Goal: Task Accomplishment & Management: Use online tool/utility

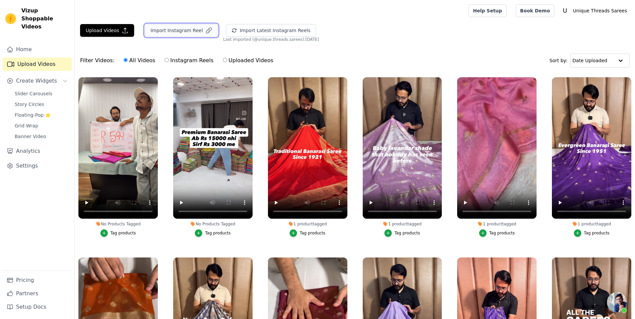
click at [180, 28] on button "Import Instagram Reel" at bounding box center [181, 30] width 73 height 13
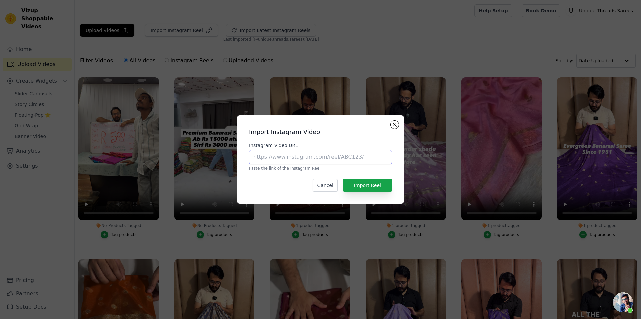
click at [297, 156] on input "Instagram Video URL" at bounding box center [320, 157] width 143 height 14
paste input "[URL][DOMAIN_NAME]"
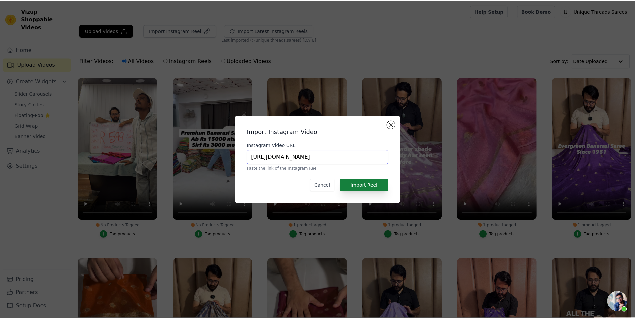
scroll to position [0, 115]
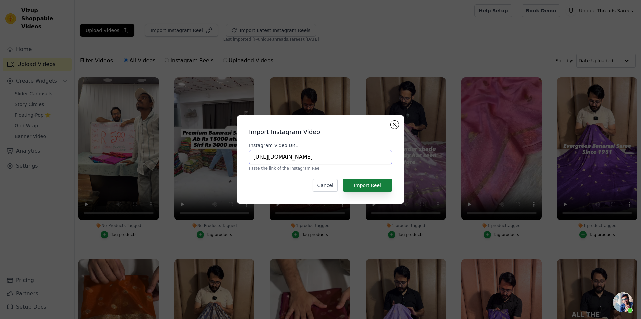
type input "[URL][DOMAIN_NAME]"
click at [353, 184] on button "Import Reel" at bounding box center [367, 185] width 49 height 13
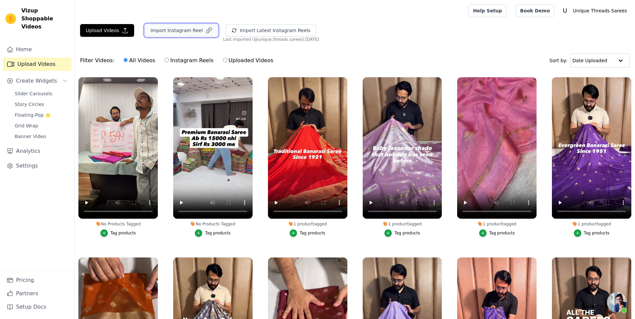
click at [192, 28] on button "Import Instagram Reel" at bounding box center [181, 30] width 73 height 13
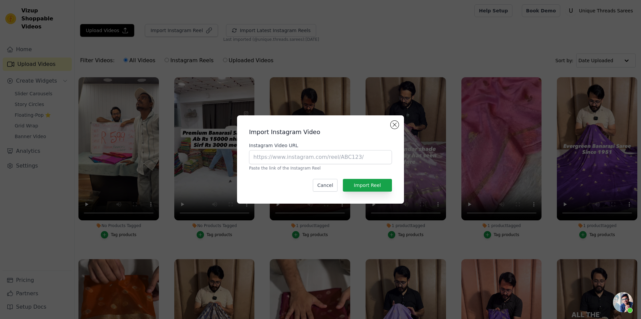
click at [291, 167] on p "Paste the link of the Instagram Reel" at bounding box center [320, 167] width 143 height 5
click at [291, 162] on input "Instagram Video URL" at bounding box center [320, 157] width 143 height 14
paste input "[URL][DOMAIN_NAME]"
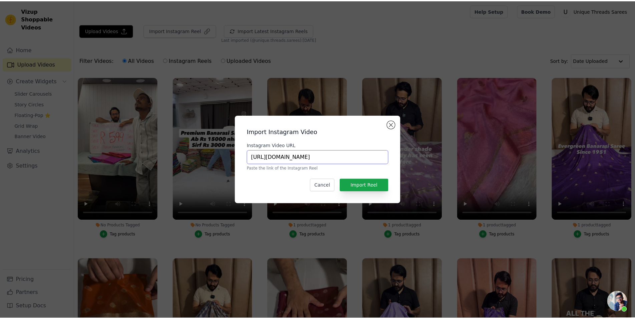
scroll to position [0, 139]
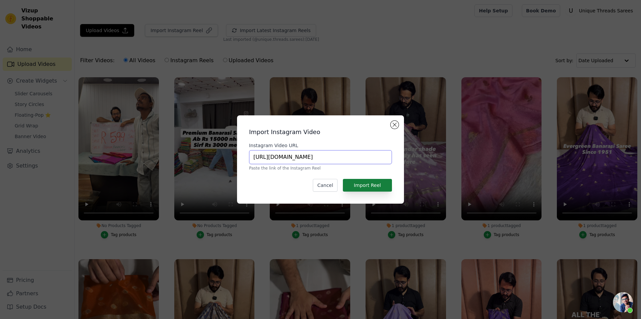
type input "[URL][DOMAIN_NAME]"
click at [374, 184] on button "Import Reel" at bounding box center [367, 185] width 49 height 13
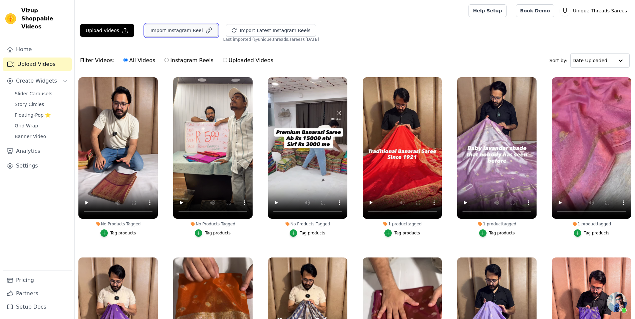
click at [172, 34] on button "Import Instagram Reel" at bounding box center [181, 30] width 73 height 13
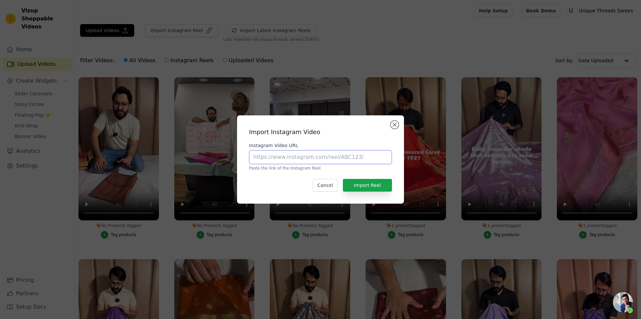
click at [334, 157] on input "Instagram Video URL" at bounding box center [320, 157] width 143 height 14
paste input "[URL][DOMAIN_NAME]"
type input "[URL][DOMAIN_NAME]"
click at [372, 185] on button "Import Reel" at bounding box center [367, 185] width 49 height 13
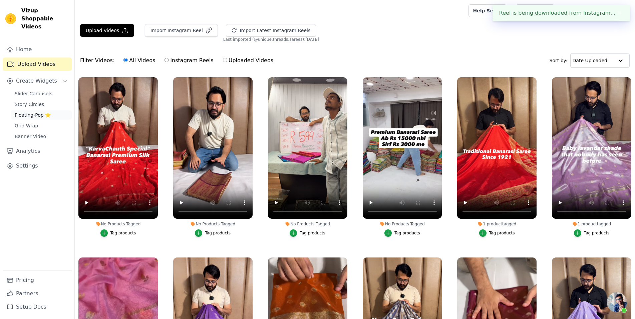
click at [50, 110] on link "Floating-Pop ⭐" at bounding box center [41, 114] width 61 height 9
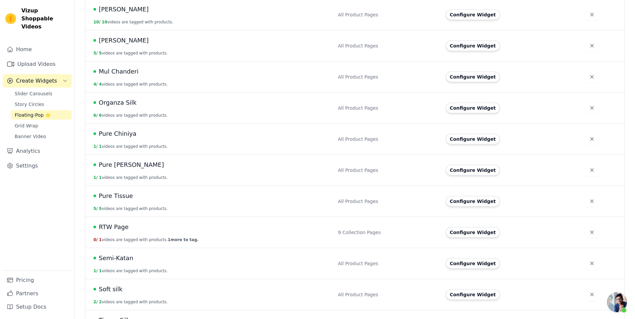
scroll to position [317, 0]
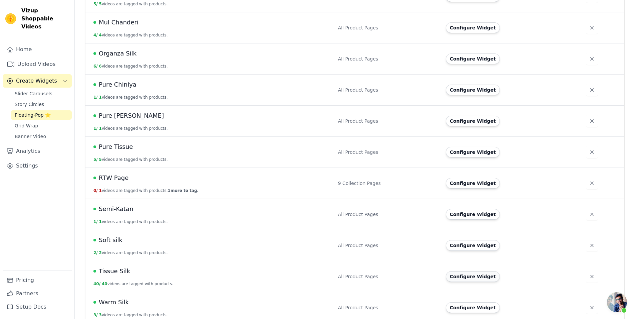
click at [469, 271] on button "Configure Widget" at bounding box center [473, 276] width 54 height 11
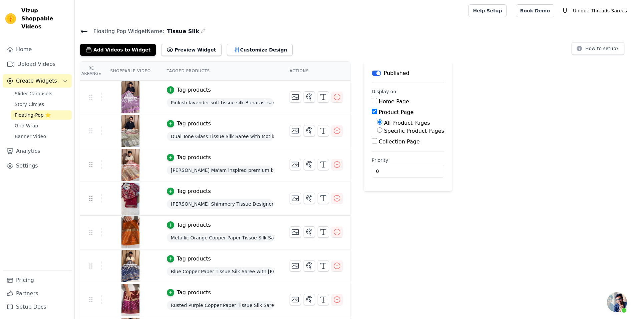
click at [120, 51] on button "Add Videos to Widget" at bounding box center [118, 50] width 76 height 12
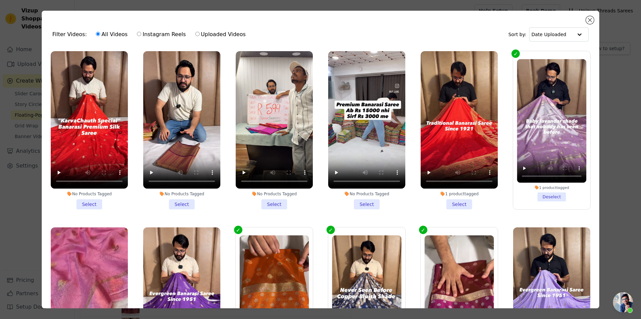
click at [177, 197] on li "No Products Tagged Select" at bounding box center [181, 130] width 77 height 158
click at [0, 0] on input "No Products Tagged Select" at bounding box center [0, 0] width 0 height 0
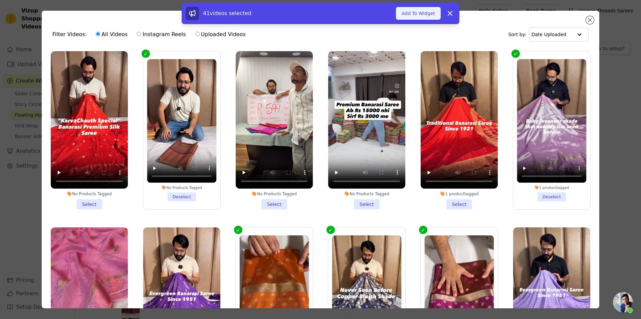
click at [420, 17] on button "Add To Widget" at bounding box center [418, 13] width 45 height 13
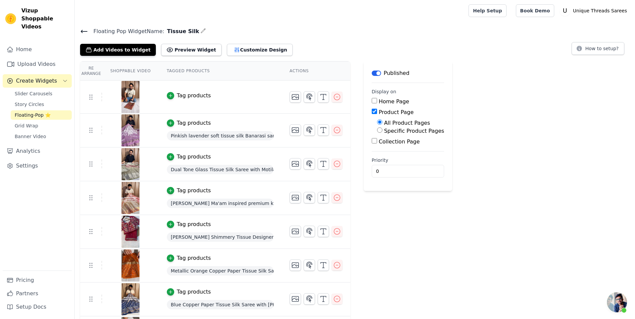
click at [177, 91] on div "Tag products" at bounding box center [194, 95] width 34 height 8
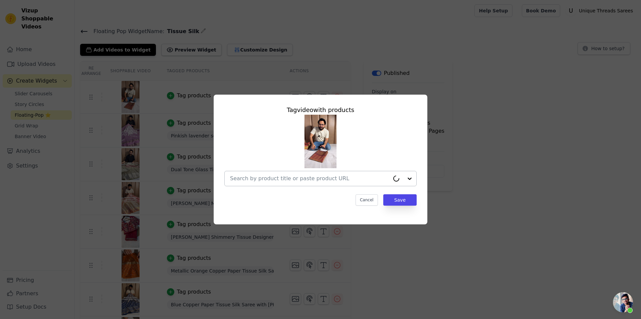
click at [283, 178] on input "text" at bounding box center [310, 178] width 160 height 8
paste input "[URL][DOMAIN_NAME][PERSON_NAME]"
type input "[URL][DOMAIN_NAME][PERSON_NAME]"
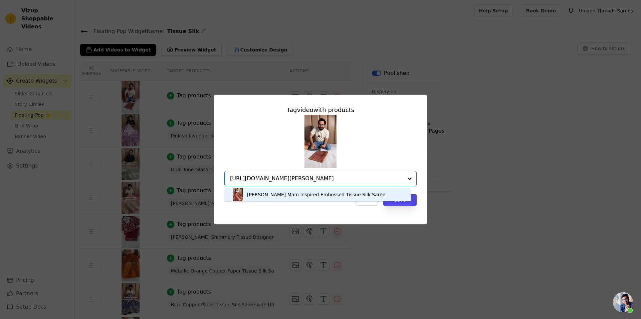
click at [294, 198] on div "[PERSON_NAME] Mam Inspired Embossed Tissue Silk Saree" at bounding box center [317, 194] width 173 height 13
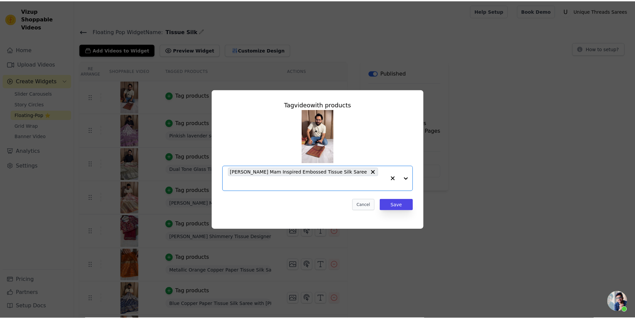
scroll to position [0, 0]
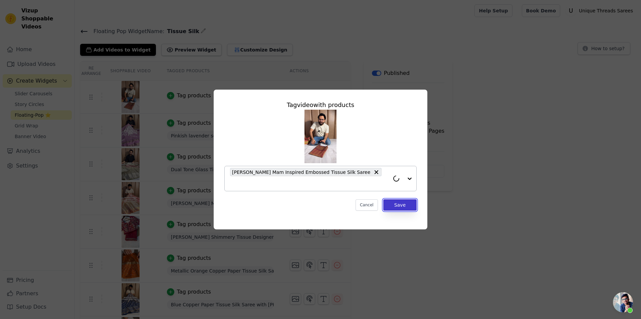
click at [394, 199] on button "Save" at bounding box center [399, 204] width 33 height 11
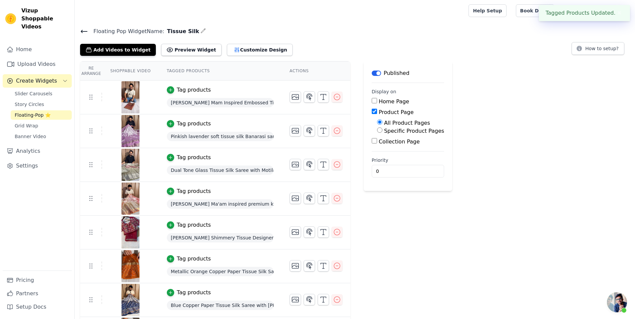
click at [82, 33] on icon at bounding box center [84, 31] width 8 height 8
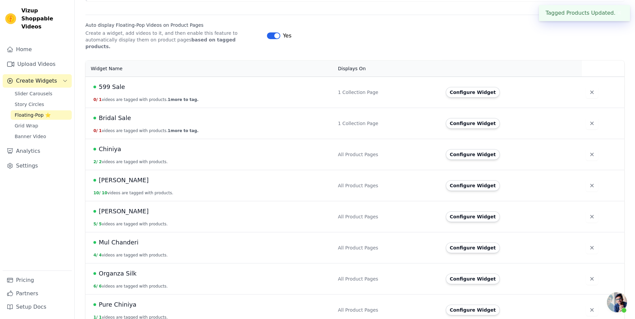
scroll to position [170, 0]
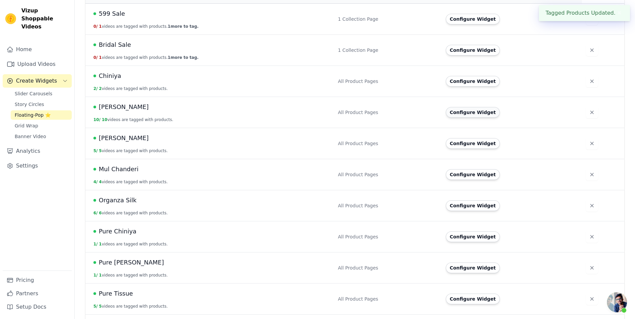
click at [466, 107] on button "Configure Widget" at bounding box center [473, 112] width 54 height 11
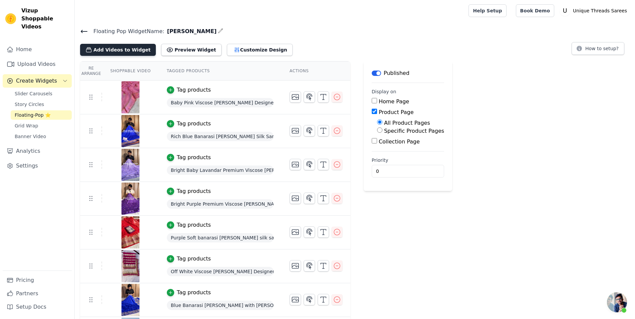
click at [132, 50] on button "Add Videos to Widget" at bounding box center [118, 50] width 76 height 12
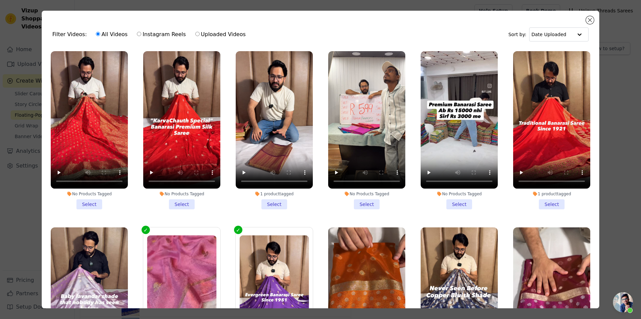
click at [179, 201] on li "No Products Tagged Select" at bounding box center [181, 130] width 77 height 158
click at [0, 0] on input "No Products Tagged Select" at bounding box center [0, 0] width 0 height 0
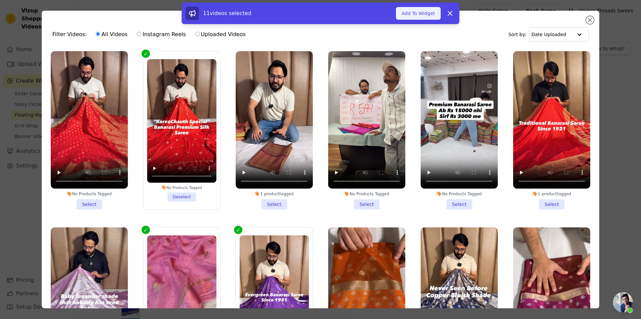
click at [417, 15] on button "Add To Widget" at bounding box center [418, 13] width 45 height 13
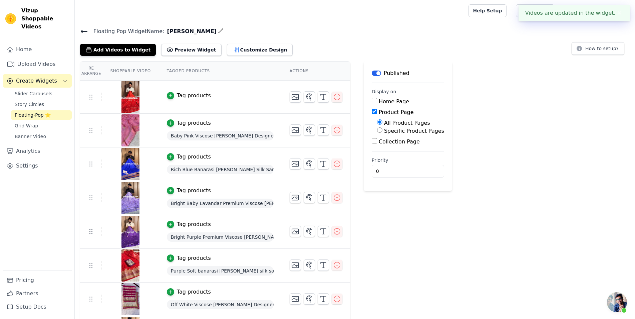
click at [182, 95] on div "Tag products" at bounding box center [194, 95] width 34 height 8
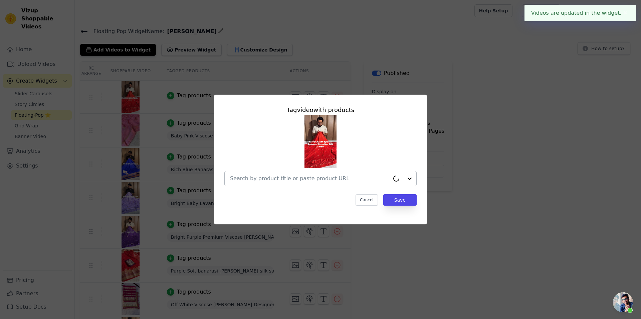
click at [262, 179] on input "text" at bounding box center [310, 178] width 160 height 8
paste input "[URL][DOMAIN_NAME][PERSON_NAME]"
type input "[URL][DOMAIN_NAME][PERSON_NAME]"
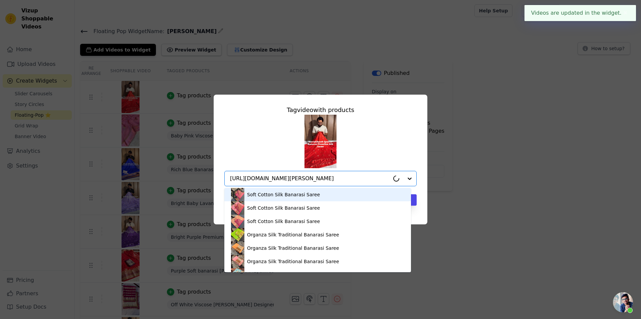
scroll to position [0, 95]
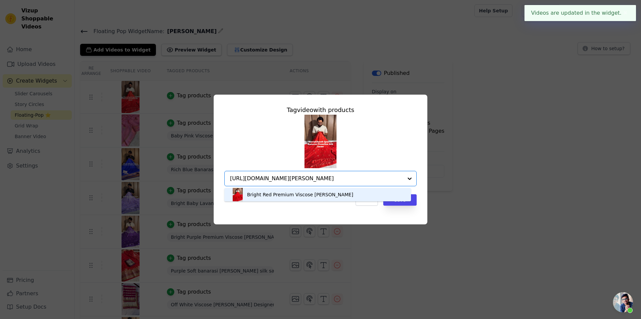
click at [303, 198] on div "Bright Red Premium Viscose [PERSON_NAME]" at bounding box center [317, 194] width 173 height 13
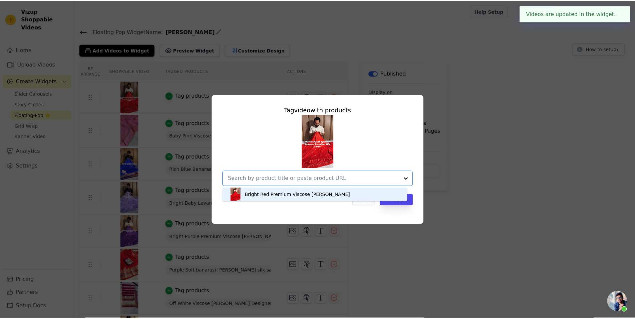
scroll to position [0, 0]
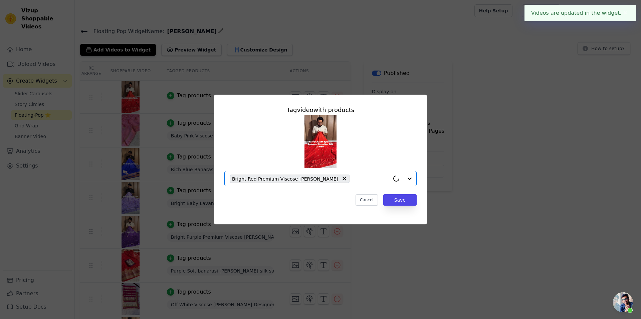
click at [398, 205] on div "Tag video with products Option Bright Red Premium Viscose [PERSON_NAME], select…" at bounding box center [320, 155] width 203 height 111
click at [398, 202] on button "Save" at bounding box center [399, 199] width 33 height 11
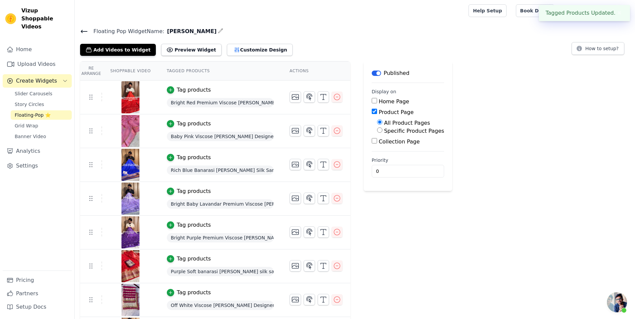
click at [83, 35] on icon at bounding box center [84, 31] width 8 height 8
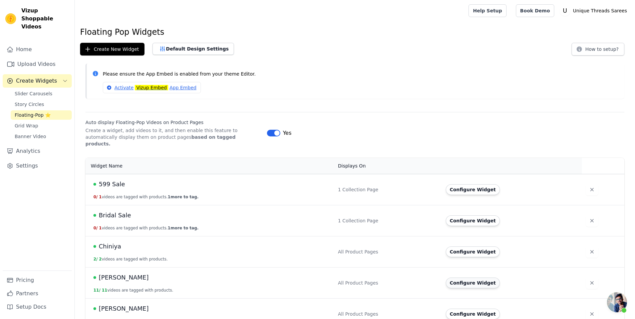
click at [478, 277] on button "Configure Widget" at bounding box center [473, 282] width 54 height 11
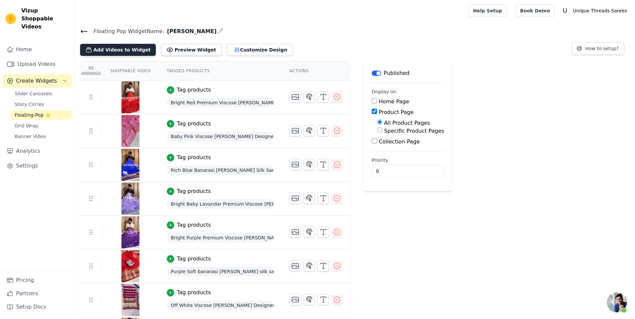
click at [131, 52] on button "Add Videos to Widget" at bounding box center [118, 50] width 76 height 12
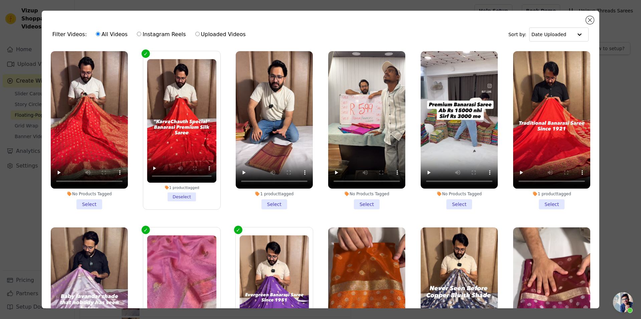
click at [95, 201] on li "No Products Tagged Select" at bounding box center [89, 130] width 77 height 158
click at [0, 0] on input "No Products Tagged Select" at bounding box center [0, 0] width 0 height 0
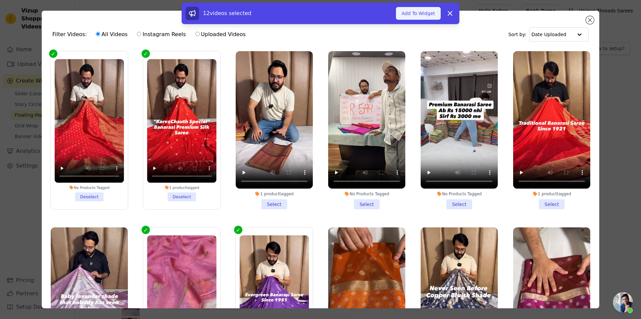
click at [404, 11] on button "Add To Widget" at bounding box center [418, 13] width 45 height 13
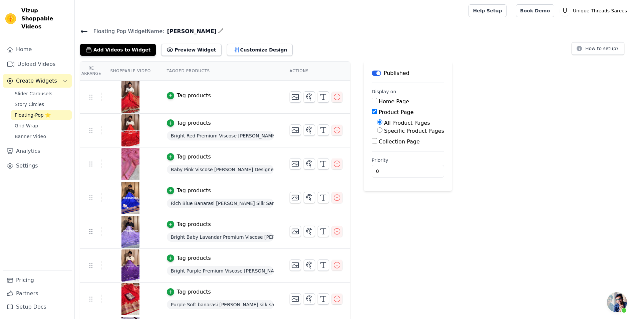
click at [180, 99] on td "Tag products" at bounding box center [220, 96] width 123 height 33
click at [189, 96] on div "Tag products" at bounding box center [194, 95] width 34 height 8
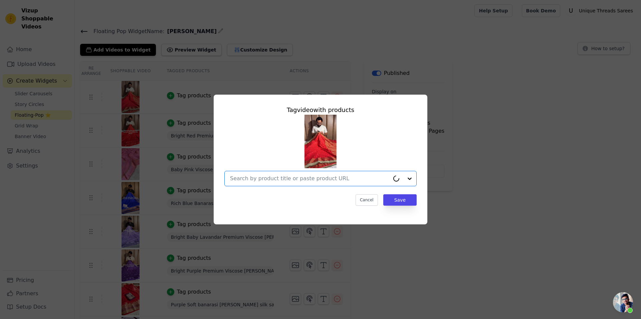
click at [279, 180] on input "text" at bounding box center [310, 178] width 160 height 8
paste input "[URL][DOMAIN_NAME][PERSON_NAME]"
type input "[URL][DOMAIN_NAME][PERSON_NAME]"
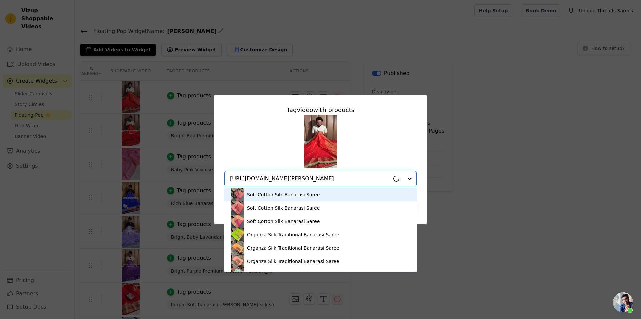
scroll to position [0, 74]
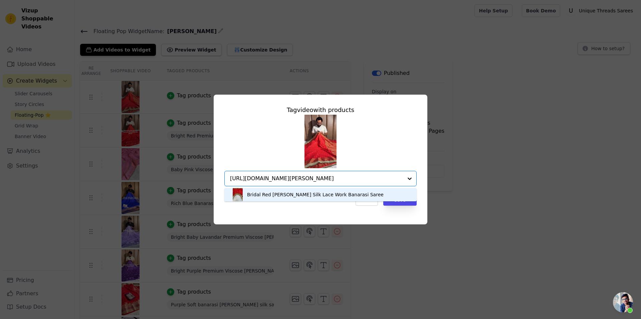
click at [286, 195] on div "Bridal Red [PERSON_NAME] Silk Lace Work Banarasi Saree" at bounding box center [315, 194] width 137 height 7
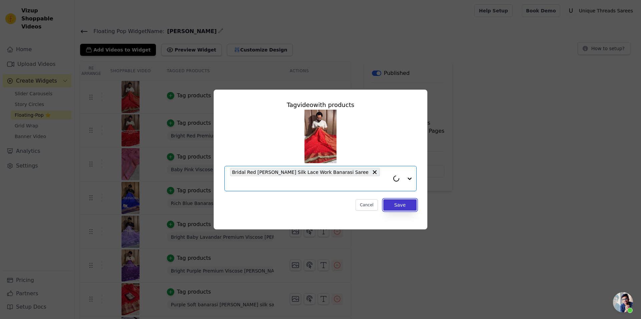
click at [404, 203] on button "Save" at bounding box center [399, 204] width 33 height 11
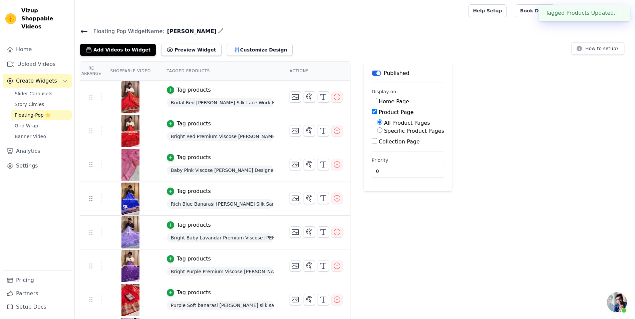
click at [82, 31] on icon at bounding box center [84, 31] width 6 height 3
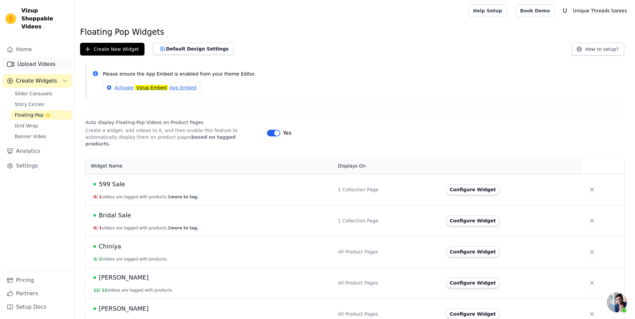
click at [50, 58] on link "Upload Videos" at bounding box center [37, 63] width 69 height 13
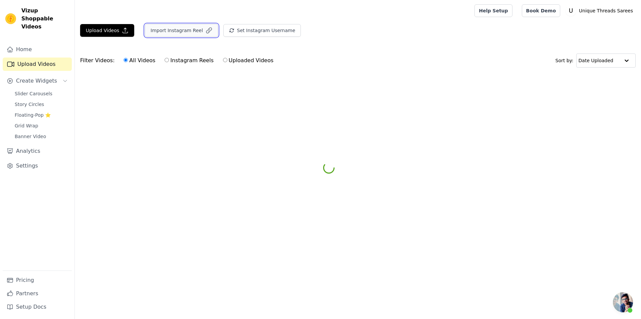
click at [180, 35] on button "Import Instagram Reel" at bounding box center [181, 30] width 73 height 13
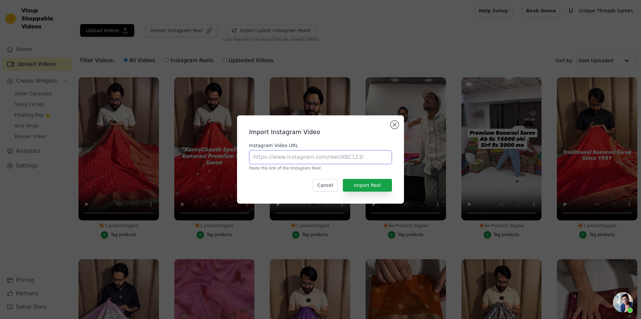
click at [304, 150] on input "Instagram Video URL" at bounding box center [320, 157] width 143 height 14
paste input "[URL][DOMAIN_NAME]"
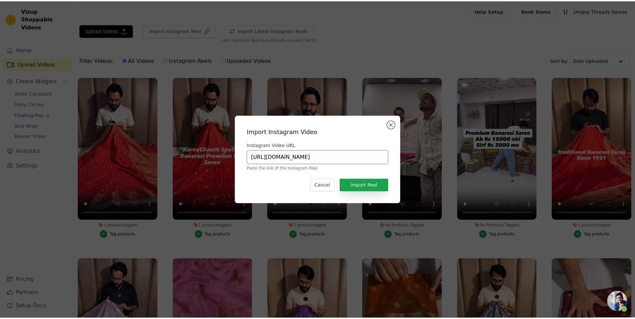
scroll to position [0, 135]
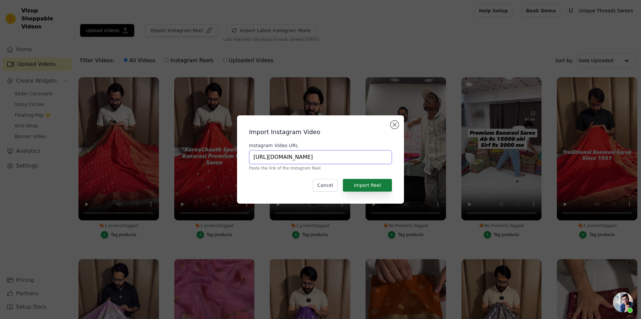
type input "[URL][DOMAIN_NAME]"
click at [360, 190] on button "Import Reel" at bounding box center [367, 185] width 49 height 13
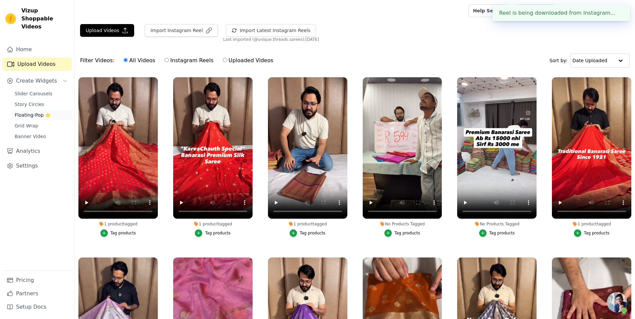
click at [31, 112] on span "Floating-Pop ⭐" at bounding box center [33, 115] width 36 height 7
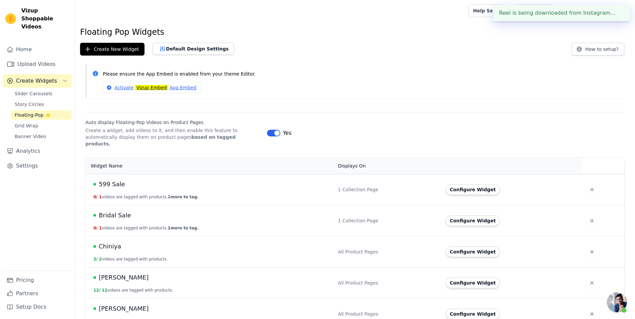
scroll to position [170, 0]
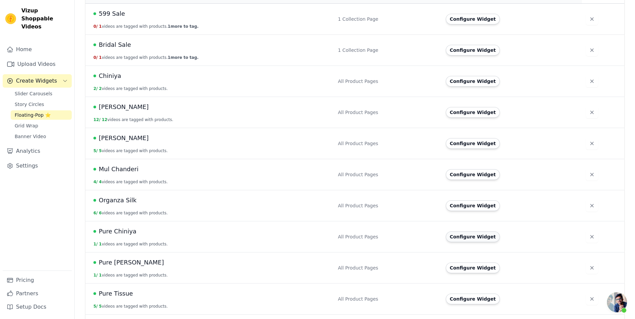
click at [465, 231] on button "Configure Widget" at bounding box center [473, 236] width 54 height 11
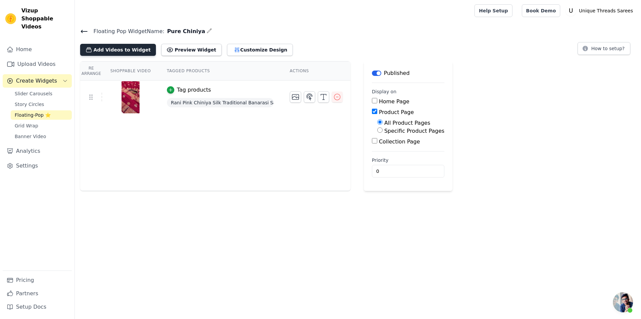
click at [125, 45] on button "Add Videos to Widget" at bounding box center [118, 50] width 76 height 12
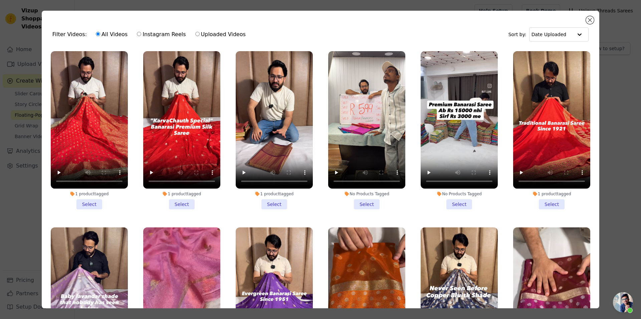
click at [331, 3] on div "Filter Videos: All Videos Instagram Reels Uploaded Videos Sort by: Date Uploade…" at bounding box center [321, 159] width 620 height 319
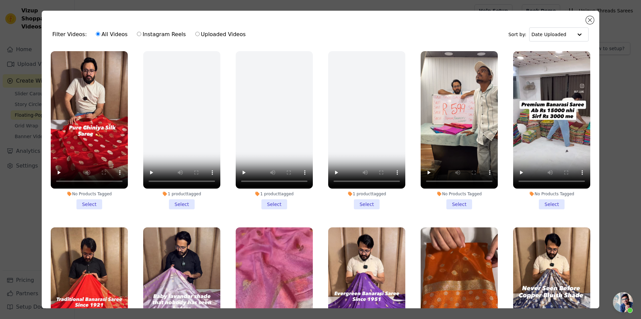
click at [94, 201] on li "No Products Tagged Select" at bounding box center [89, 130] width 77 height 158
click at [0, 0] on input "No Products Tagged Select" at bounding box center [0, 0] width 0 height 0
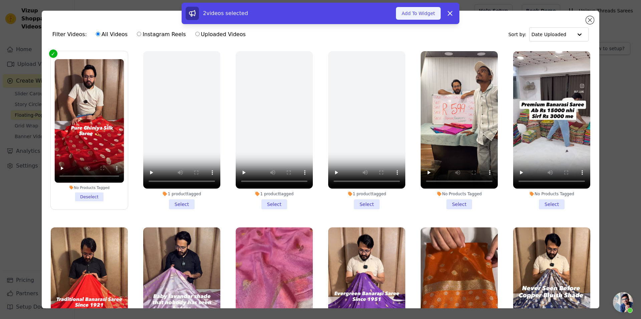
click at [420, 17] on button "Add To Widget" at bounding box center [418, 13] width 45 height 13
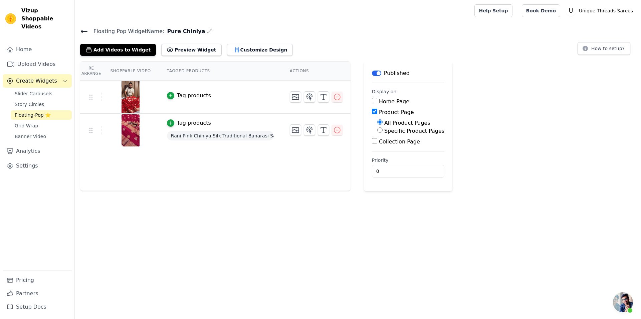
click at [186, 98] on div "Tag products" at bounding box center [194, 95] width 34 height 8
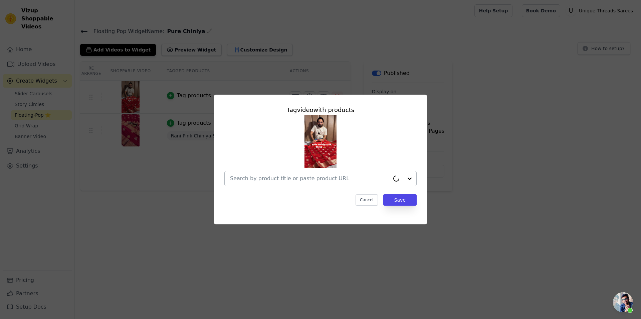
click at [274, 179] on input "text" at bounding box center [310, 178] width 160 height 8
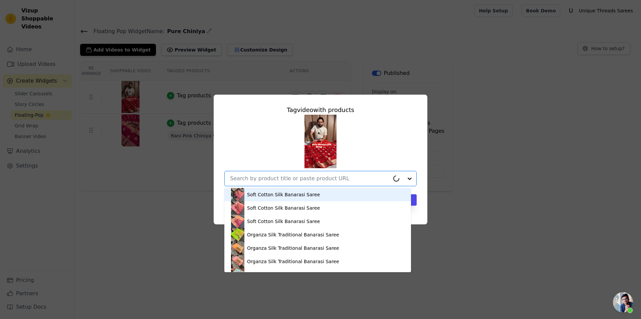
paste input "https://utsarees.in/collections/pure-silk-saree/products/bridal-red-pure-chiniy…"
type input "https://utsarees.in/collections/pure-silk-saree/products/bridal-red-pure-chiniy…"
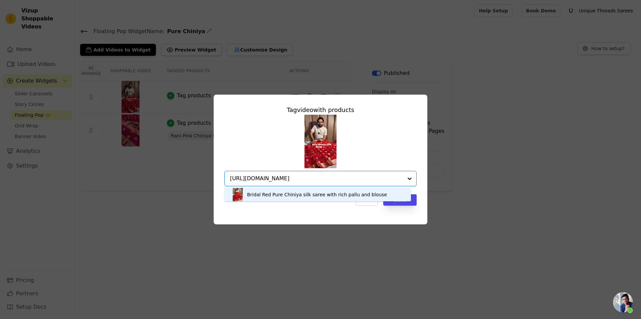
click at [313, 198] on div "Bridal Red Pure Chiniya silk saree with rich pallu and blouse" at bounding box center [317, 194] width 173 height 13
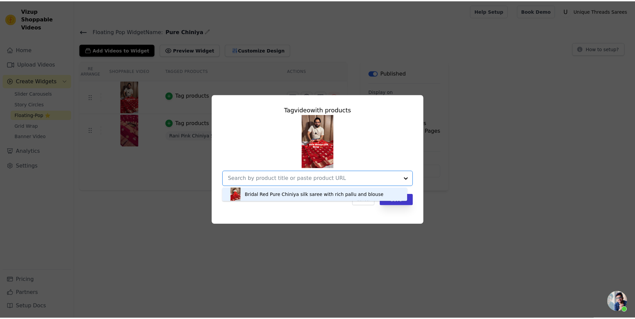
scroll to position [0, 0]
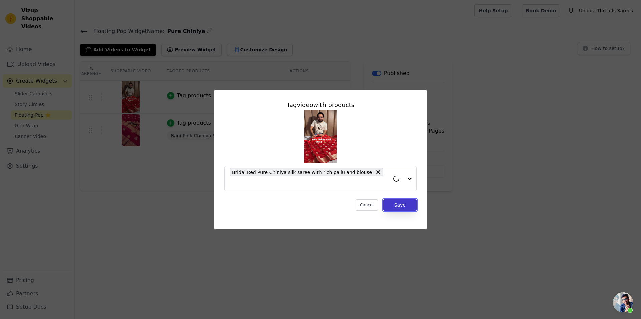
click at [411, 199] on button "Save" at bounding box center [399, 204] width 33 height 11
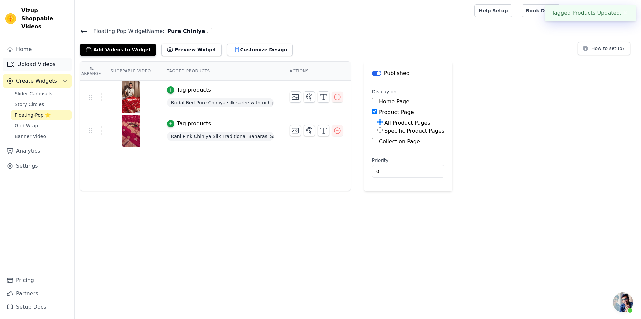
click at [33, 60] on link "Upload Videos" at bounding box center [37, 63] width 69 height 13
